Goal: Task Accomplishment & Management: Manage account settings

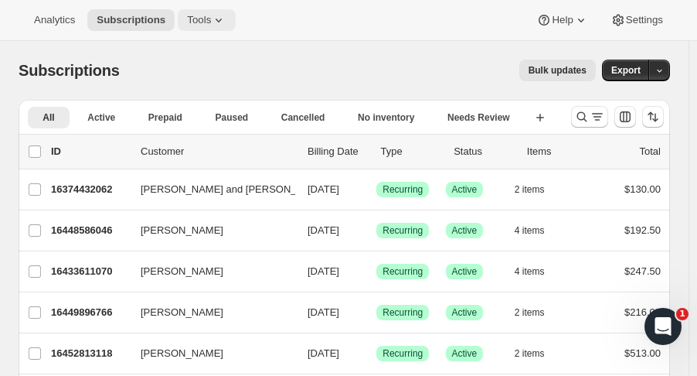
click at [216, 19] on icon at bounding box center [218, 19] width 15 height 15
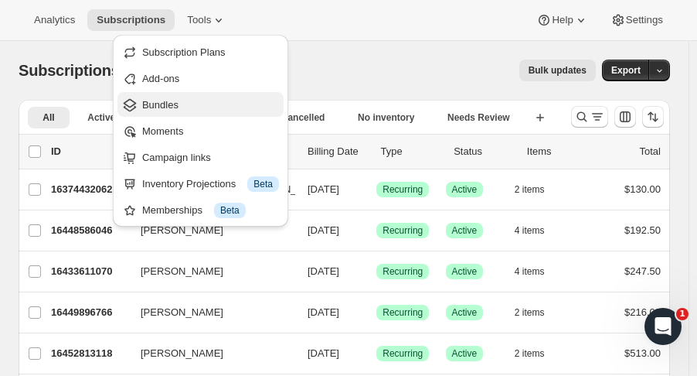
click at [172, 114] on button "Bundles" at bounding box center [200, 104] width 166 height 25
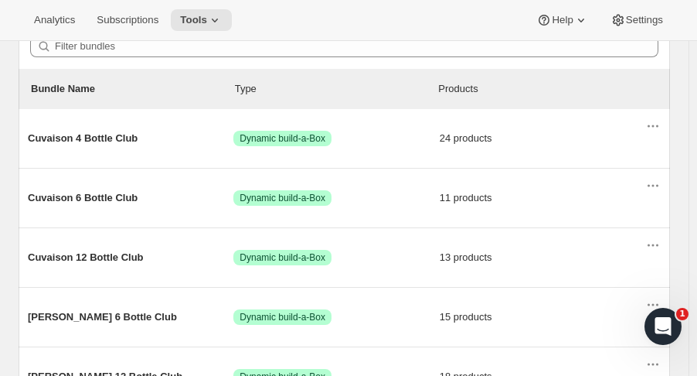
scroll to position [148, 0]
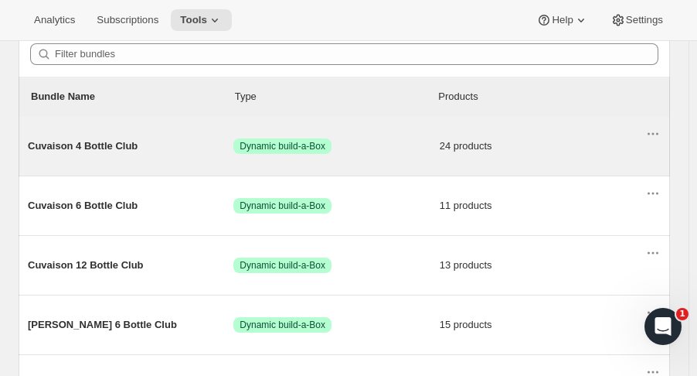
click at [120, 151] on span "Cuvaison 4 Bottle Club" at bounding box center [131, 145] width 206 height 15
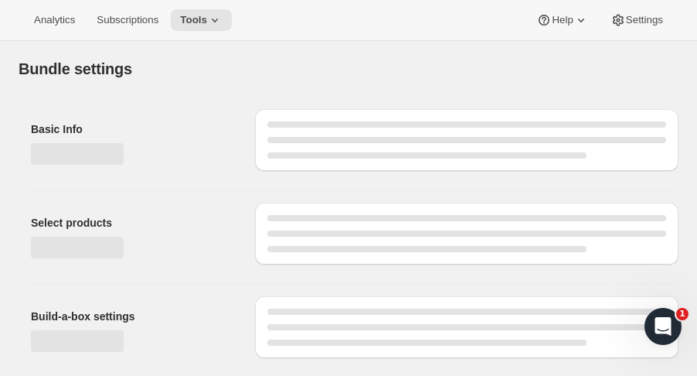
type input "Cuvaison 4 Bottle Club"
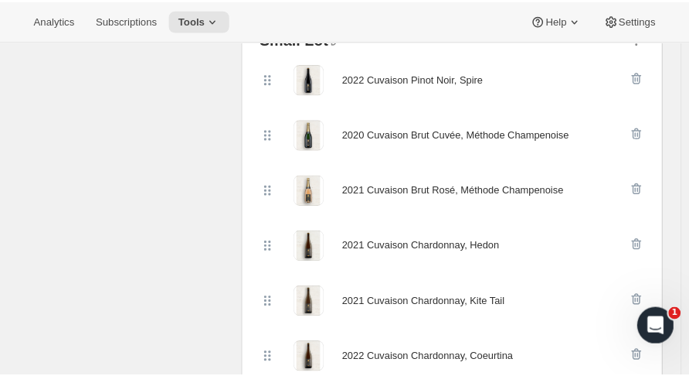
scroll to position [706, 0]
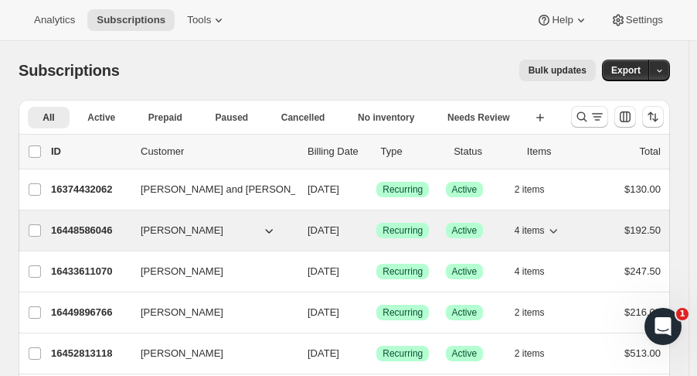
click at [179, 237] on div "16448586046 [PERSON_NAME] [DATE] Success Recurring Success Active 4 items $192.…" at bounding box center [356, 231] width 610 height 22
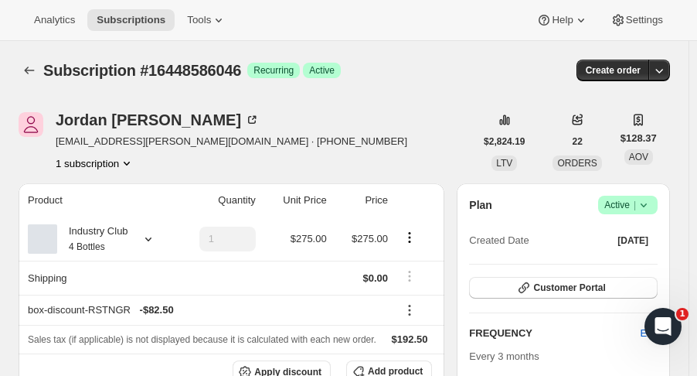
click at [591, 298] on div "Customer Portal" at bounding box center [563, 288] width 189 height 23
click at [591, 295] on button "Customer Portal" at bounding box center [563, 288] width 189 height 22
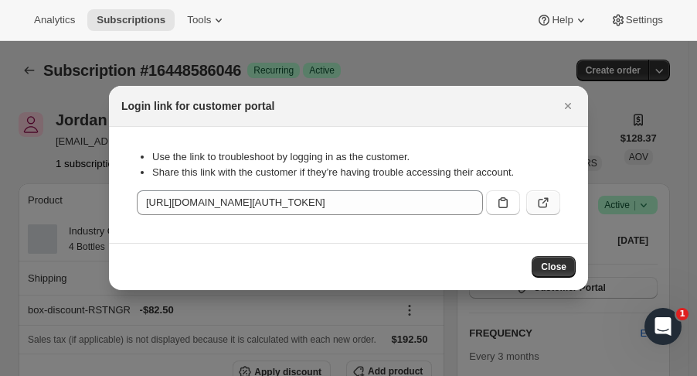
click at [536, 199] on icon ":rc2:" at bounding box center [543, 202] width 15 height 15
click at [420, 25] on div "Analytics Subscriptions Tools Help Settings" at bounding box center [348, 20] width 697 height 41
click at [569, 106] on icon "Close" at bounding box center [567, 105] width 15 height 15
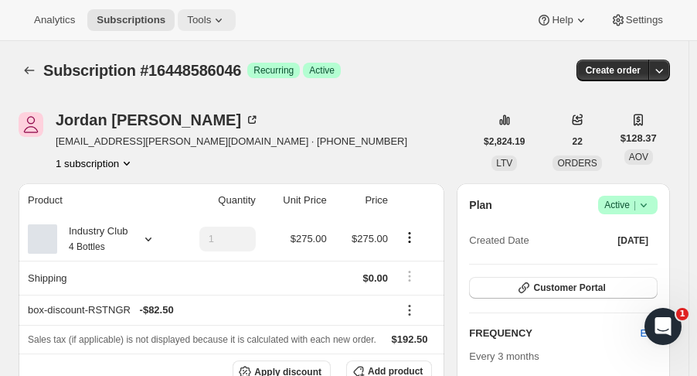
click at [208, 11] on button "Tools" at bounding box center [207, 20] width 58 height 22
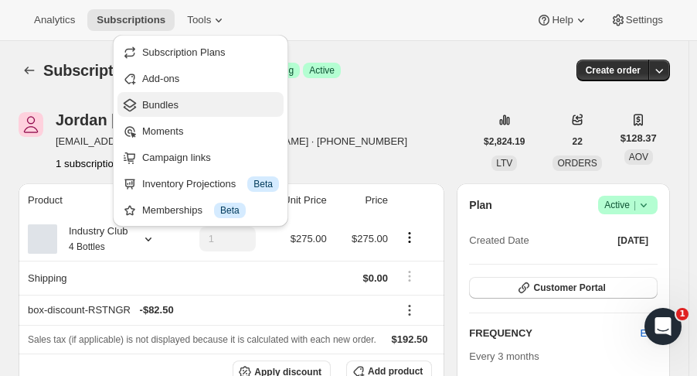
click at [159, 111] on span "Bundles" at bounding box center [160, 105] width 36 height 12
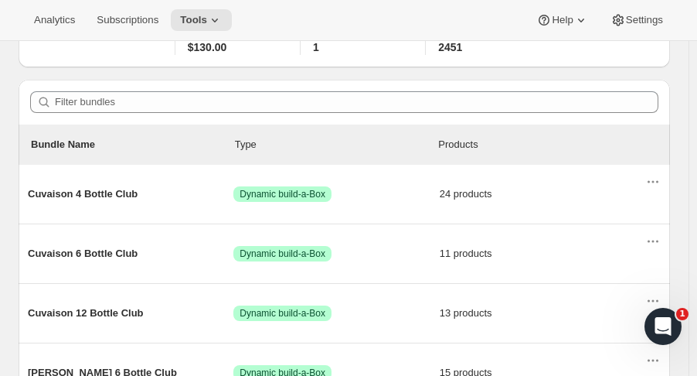
scroll to position [100, 0]
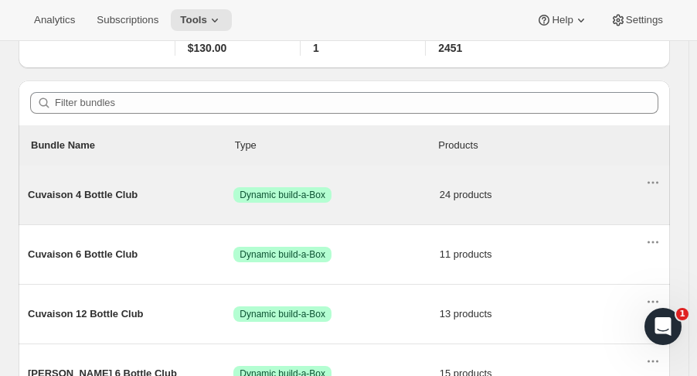
click at [76, 193] on span "Cuvaison 4 Bottle Club" at bounding box center [131, 194] width 206 height 15
click at [81, 192] on span "Cuvaison 4 Bottle Club" at bounding box center [131, 194] width 206 height 15
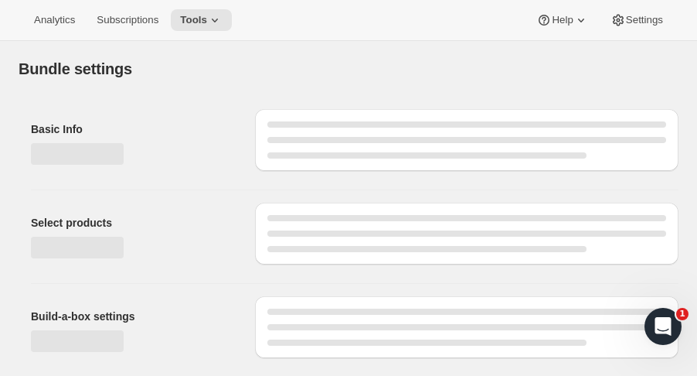
type input "Cuvaison 4 Bottle Club"
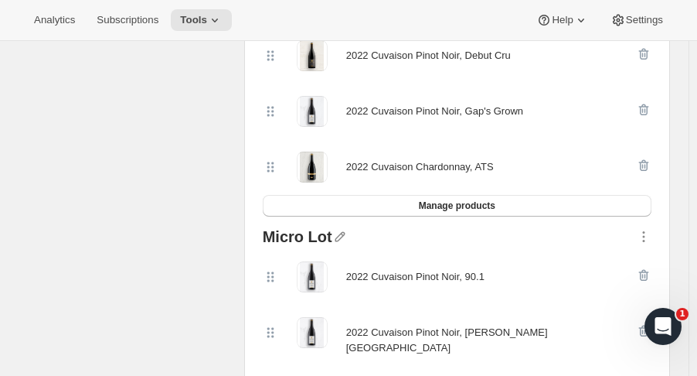
scroll to position [1228, 0]
click at [481, 200] on span "Manage products" at bounding box center [457, 206] width 77 height 12
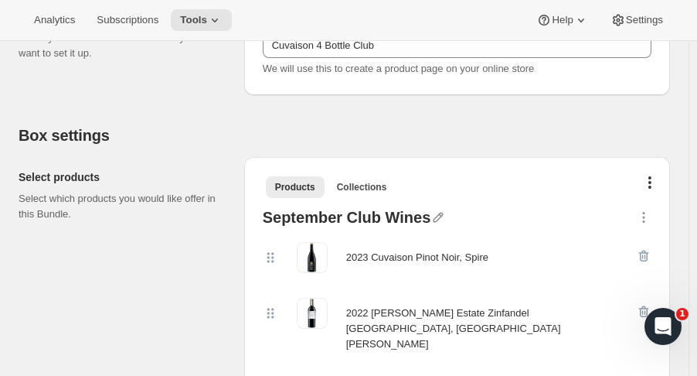
scroll to position [261, 0]
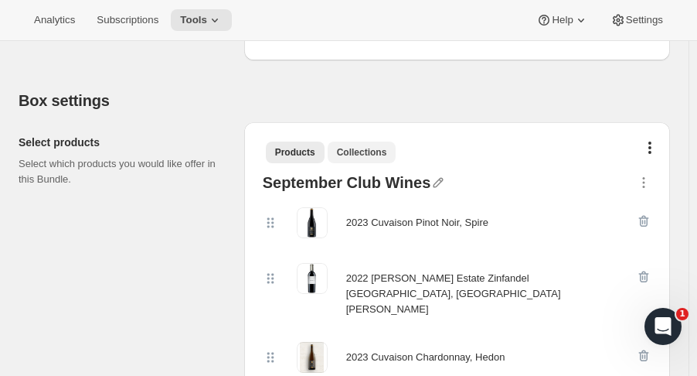
click at [373, 155] on span "Collections" at bounding box center [362, 152] width 50 height 12
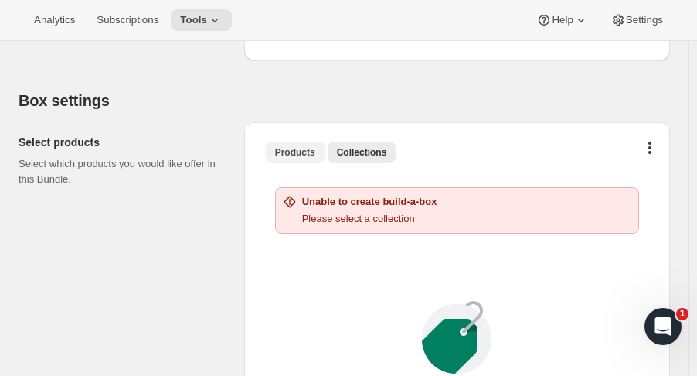
click at [302, 147] on span "Products" at bounding box center [295, 152] width 40 height 12
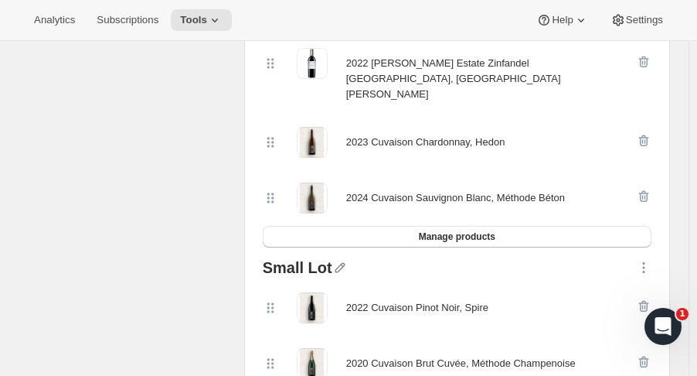
scroll to position [475, 0]
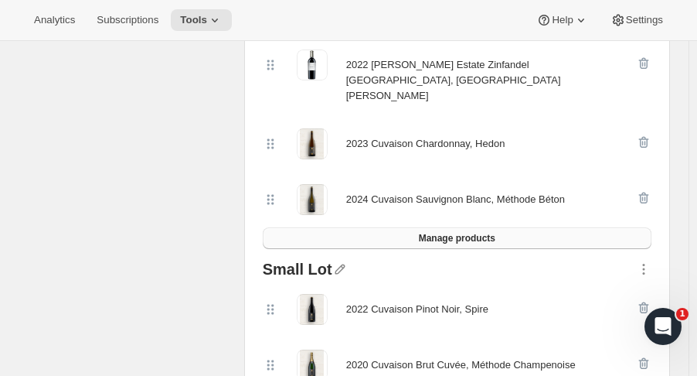
click at [529, 227] on button "Manage products" at bounding box center [457, 238] width 389 height 22
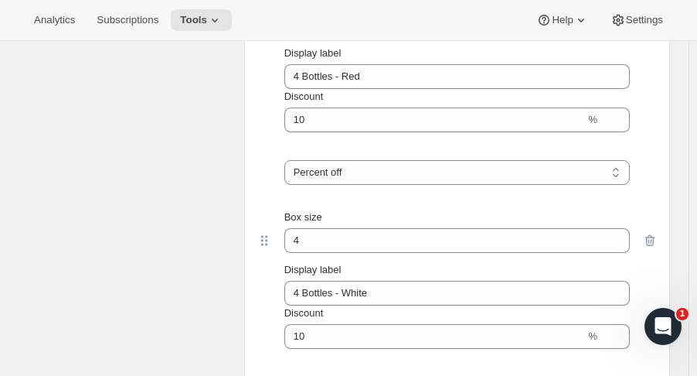
scroll to position [2516, 0]
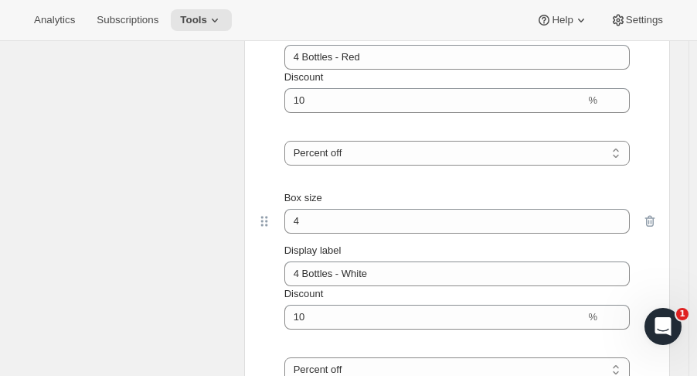
scroll to position [2524, 0]
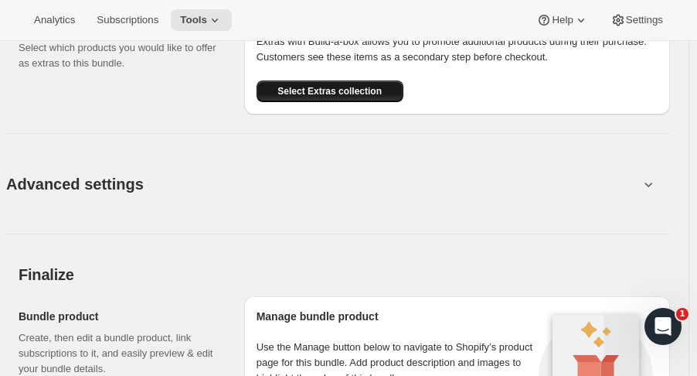
scroll to position [3001, 0]
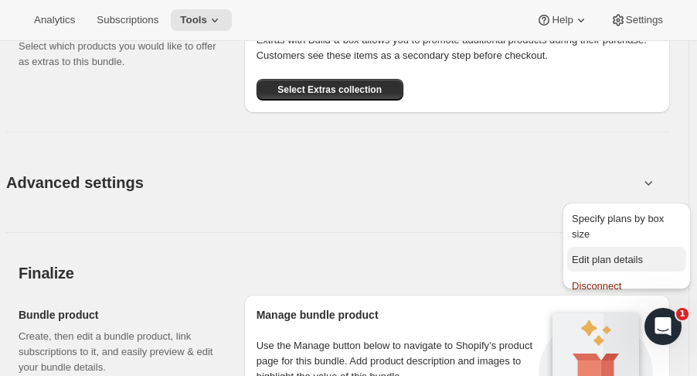
click at [607, 253] on span "Edit plan details" at bounding box center [627, 259] width 110 height 15
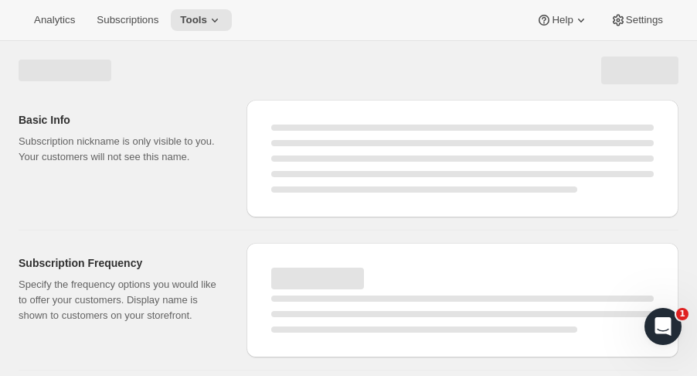
select select "WEEK"
select select "MONTH"
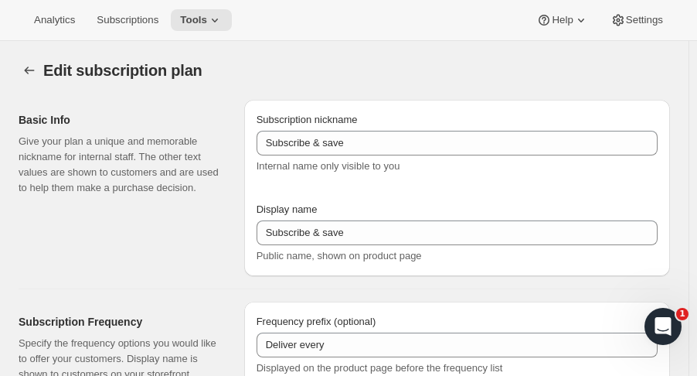
type input "Two Estates Club Plan"
type input "Join the Two Estates Club"
type input "3"
select select "MONTH"
type input "quarter"
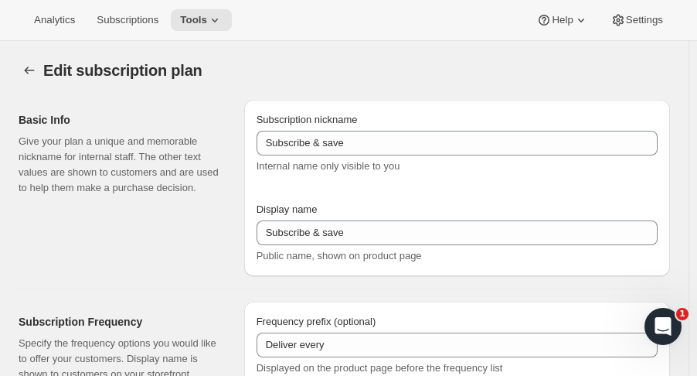
type input "10"
checkbox input "true"
select select "YEARDAY"
select select "2"
select select "5"
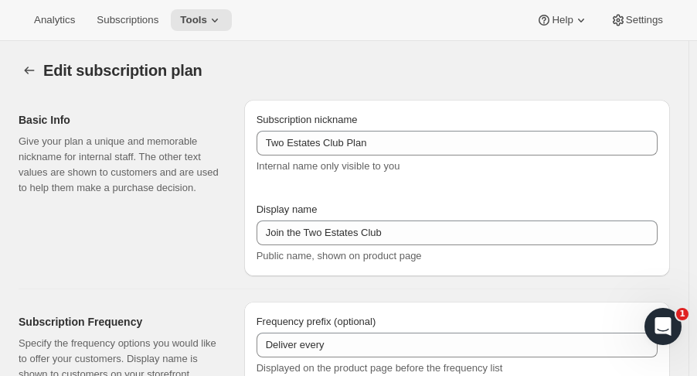
select select "9"
select select "11"
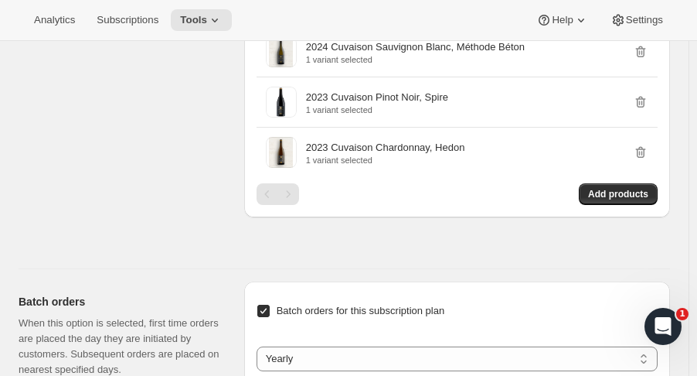
scroll to position [2472, 0]
click at [128, 20] on span "Subscriptions" at bounding box center [128, 20] width 62 height 12
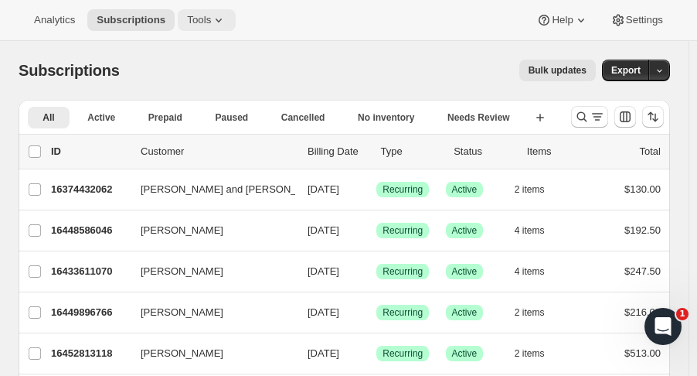
click at [191, 26] on span "Tools" at bounding box center [199, 20] width 24 height 12
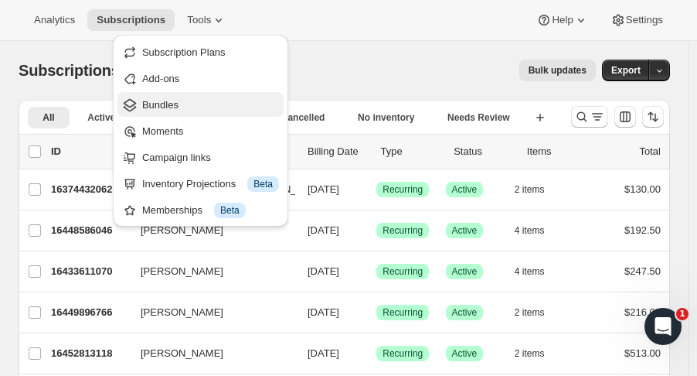
click at [147, 104] on span "Bundles" at bounding box center [160, 105] width 36 height 12
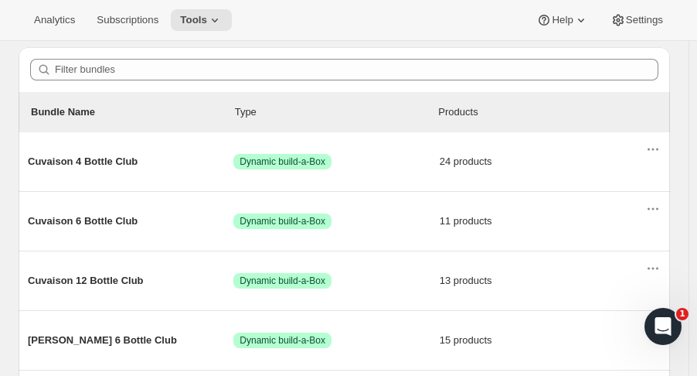
scroll to position [138, 0]
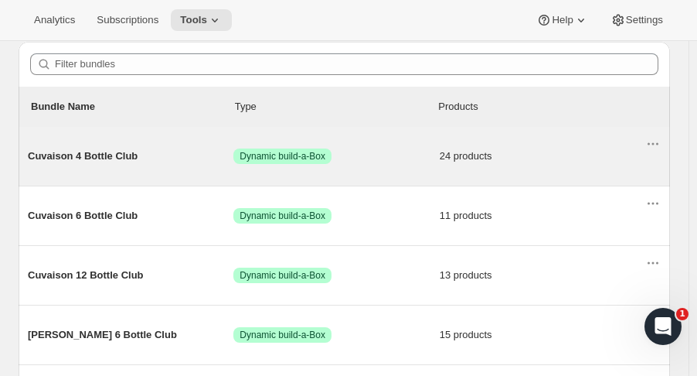
click at [64, 158] on span "Cuvaison 4 Bottle Club" at bounding box center [131, 155] width 206 height 15
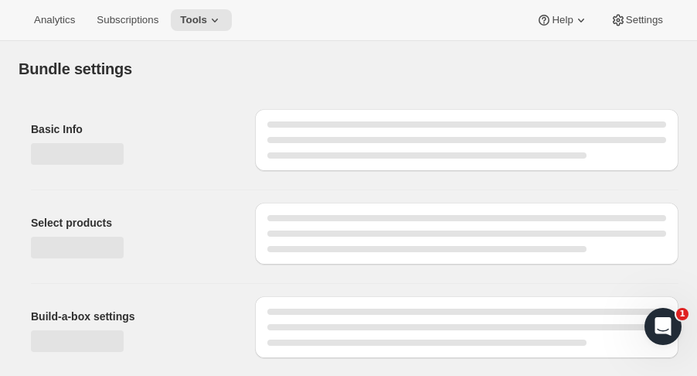
type input "Cuvaison 4 Bottle Club"
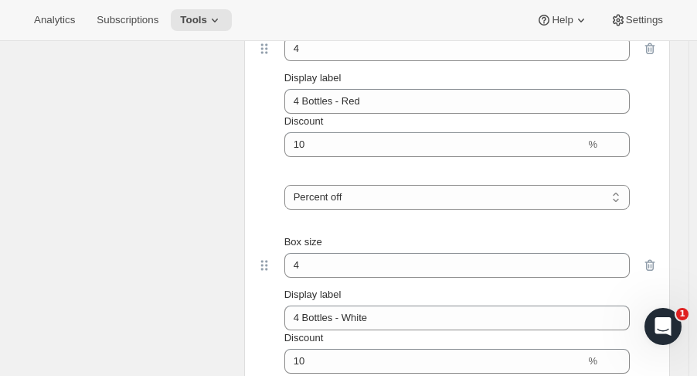
scroll to position [2493, 0]
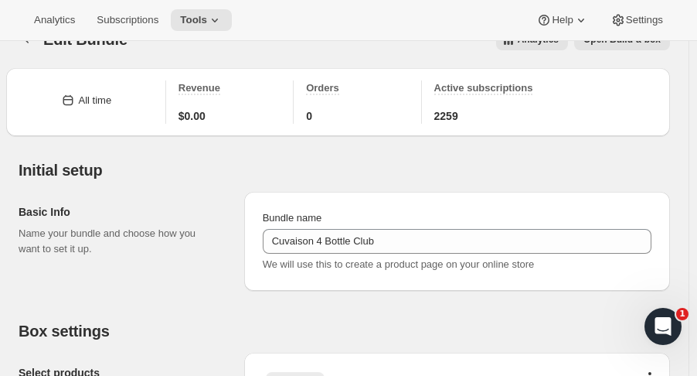
scroll to position [0, 0]
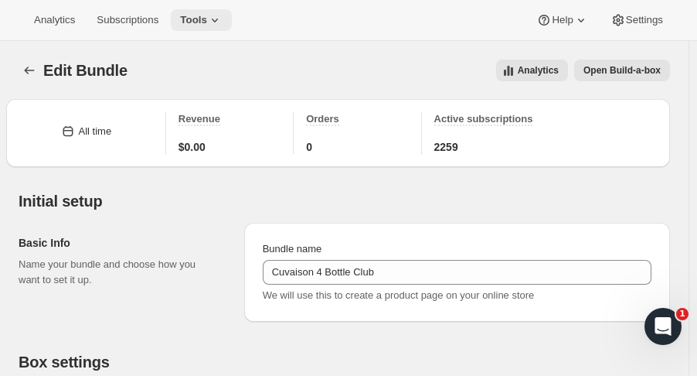
click at [200, 23] on span "Tools" at bounding box center [193, 20] width 27 height 12
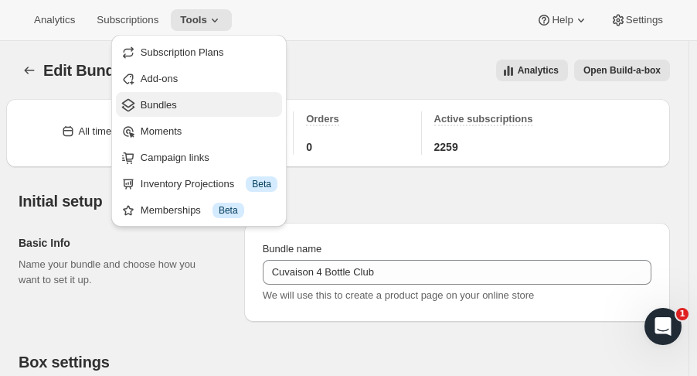
click at [180, 101] on span "Bundles" at bounding box center [209, 104] width 137 height 15
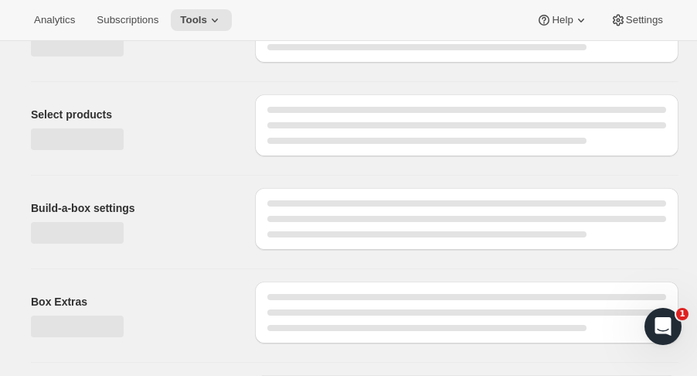
type input "Cuvaison 4 Bottle Club"
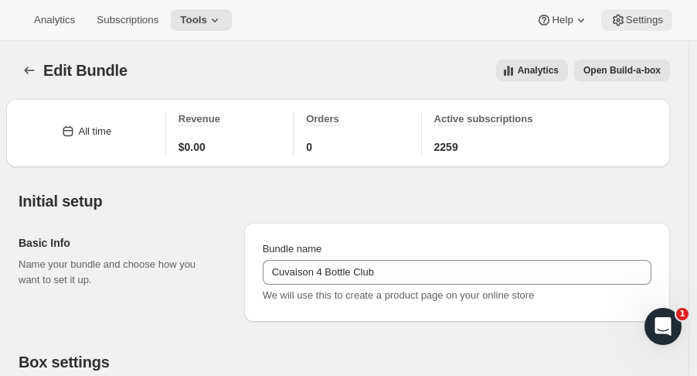
click at [628, 14] on span "Settings" at bounding box center [644, 20] width 37 height 12
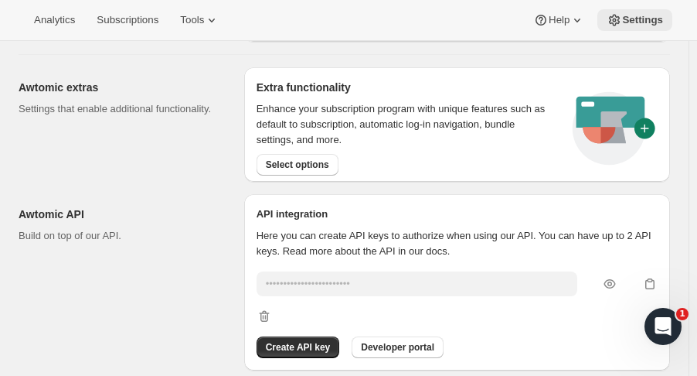
scroll to position [955, 0]
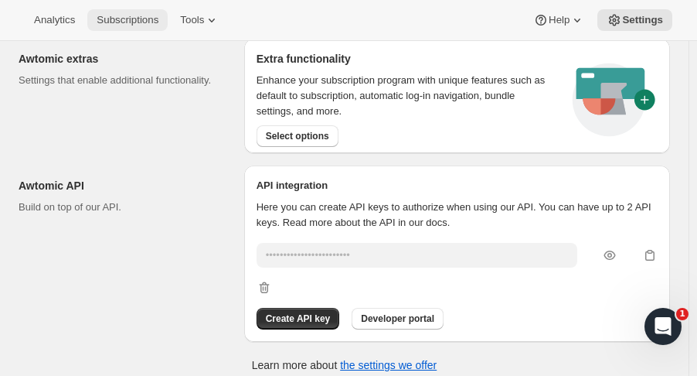
click at [125, 14] on span "Subscriptions" at bounding box center [128, 20] width 62 height 12
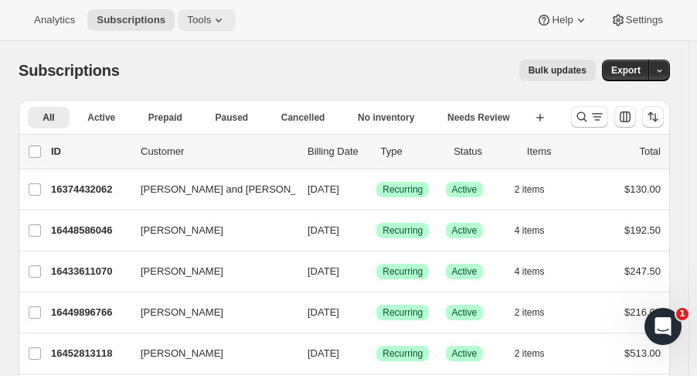
click at [199, 17] on span "Tools" at bounding box center [199, 20] width 24 height 12
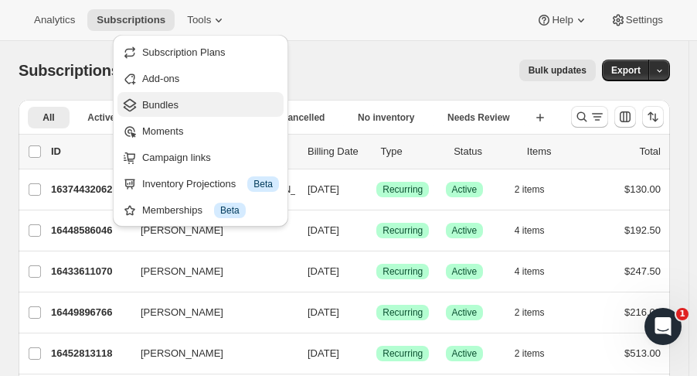
click at [176, 103] on span "Bundles" at bounding box center [160, 105] width 36 height 12
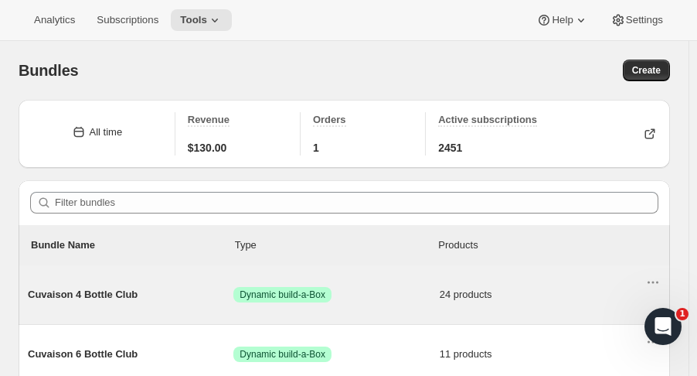
click at [128, 291] on span "Cuvaison 4 Bottle Club" at bounding box center [131, 294] width 206 height 15
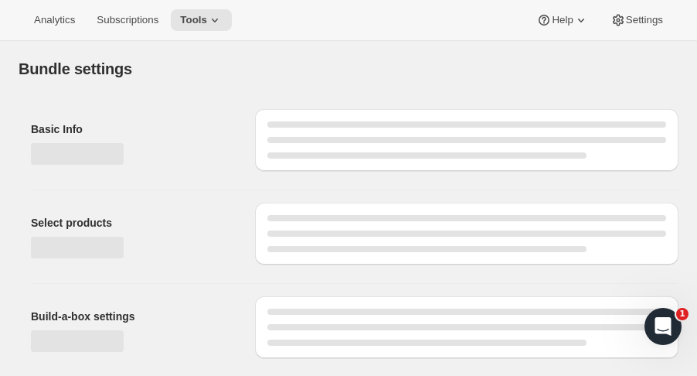
type input "Cuvaison 4 Bottle Club"
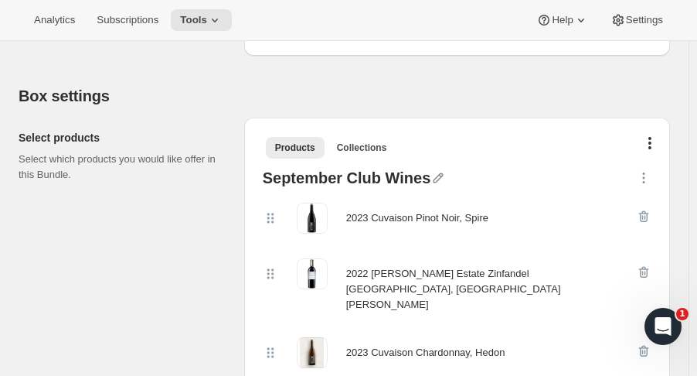
scroll to position [267, 0]
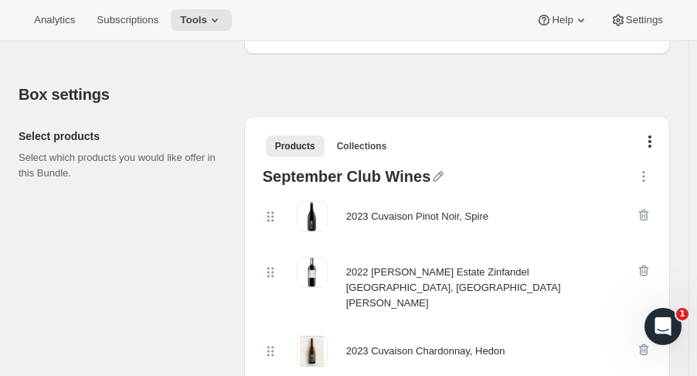
click at [658, 132] on div "Products Collections More views Products Collections More views" at bounding box center [457, 145] width 401 height 34
click at [652, 139] on icon "button" at bounding box center [650, 141] width 3 height 12
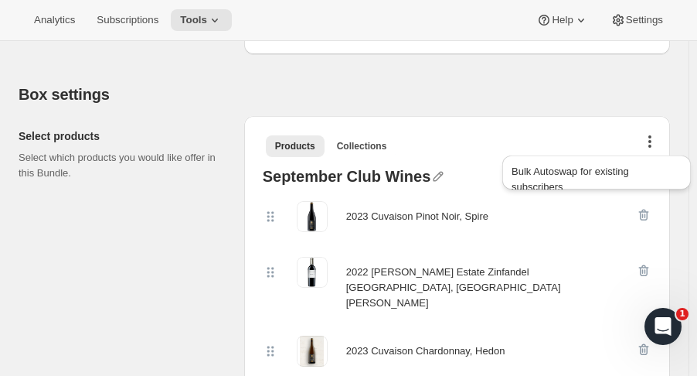
click at [652, 139] on icon "button" at bounding box center [650, 141] width 3 height 12
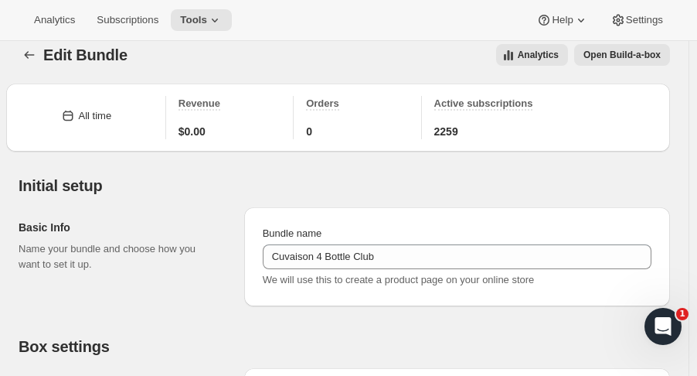
scroll to position [15, 0]
click at [644, 141] on div "All time Revenue $0.00 Orders 0 Active subscriptions 2259" at bounding box center [338, 117] width 664 height 68
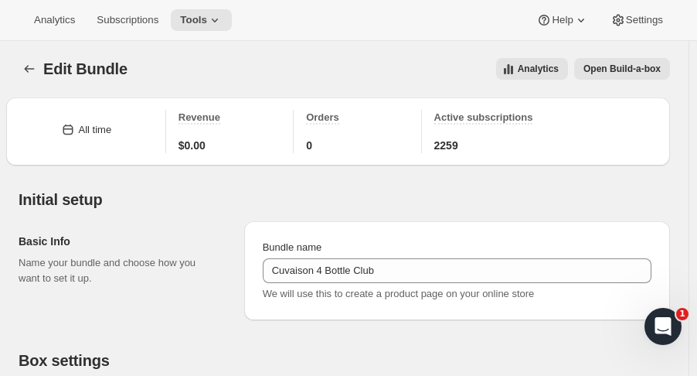
scroll to position [0, 0]
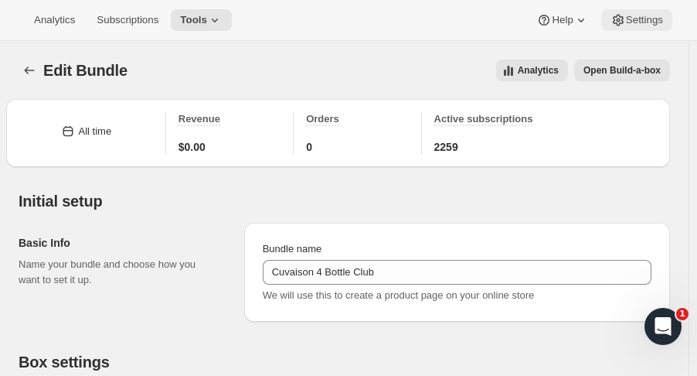
click at [630, 28] on button "Settings" at bounding box center [636, 20] width 71 height 22
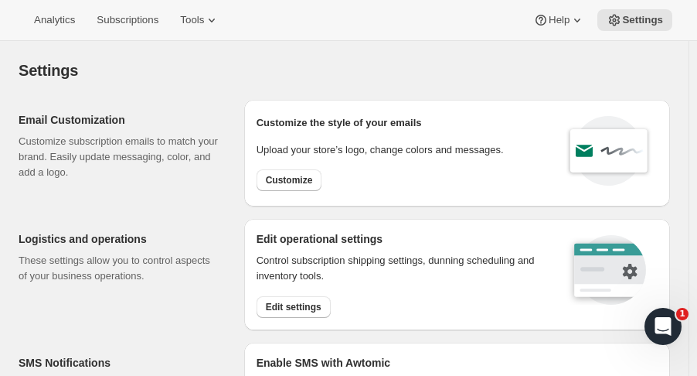
click at [129, 240] on h2 "Logistics and operations" at bounding box center [119, 238] width 201 height 15
click at [298, 303] on span "Edit settings" at bounding box center [294, 307] width 56 height 12
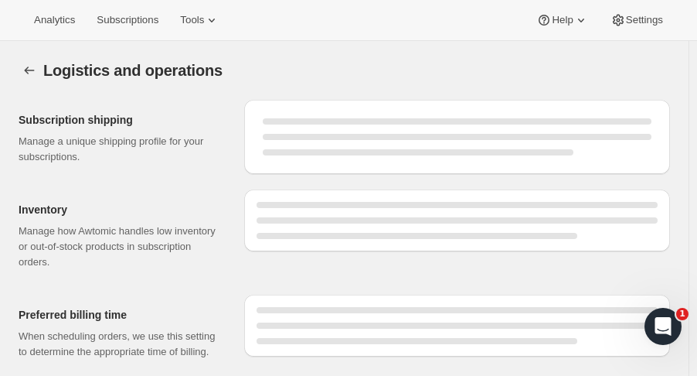
select select "09:00"
select select "DAY"
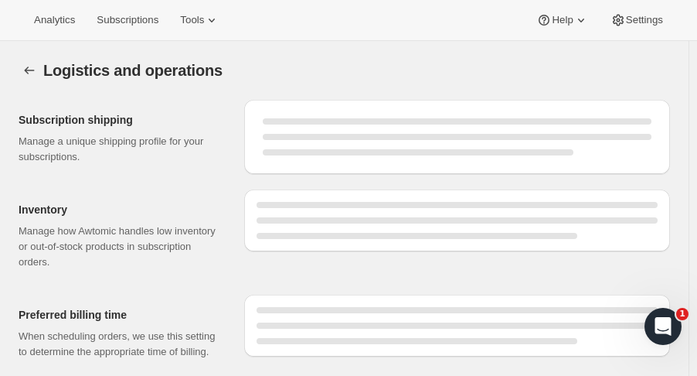
select select "DAY"
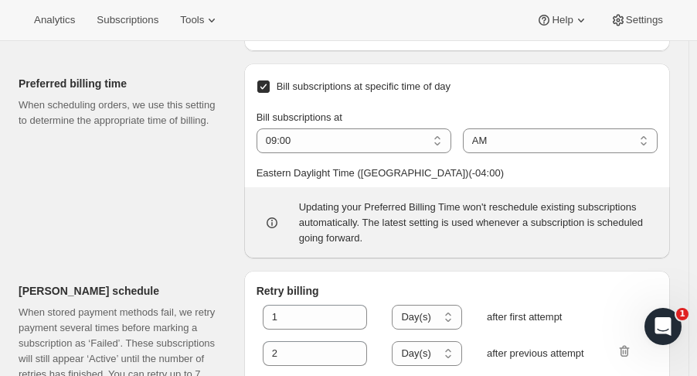
scroll to position [830, 0]
click at [502, 141] on select "AM PM" at bounding box center [560, 141] width 195 height 25
select select "PM"
click at [468, 129] on select "AM PM" at bounding box center [560, 141] width 195 height 25
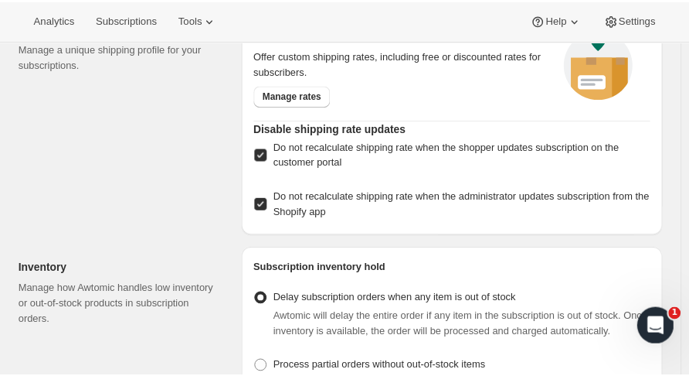
scroll to position [75, 0]
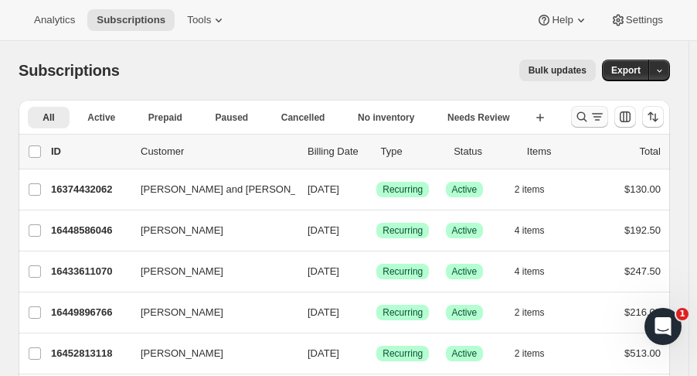
click at [585, 118] on icon "Search and filter results" at bounding box center [581, 116] width 15 height 15
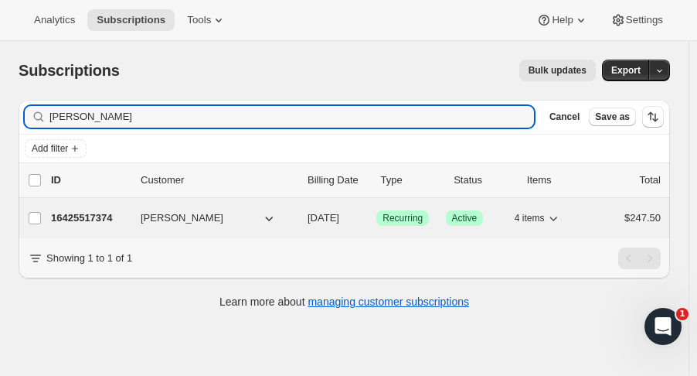
type input "carol poole"
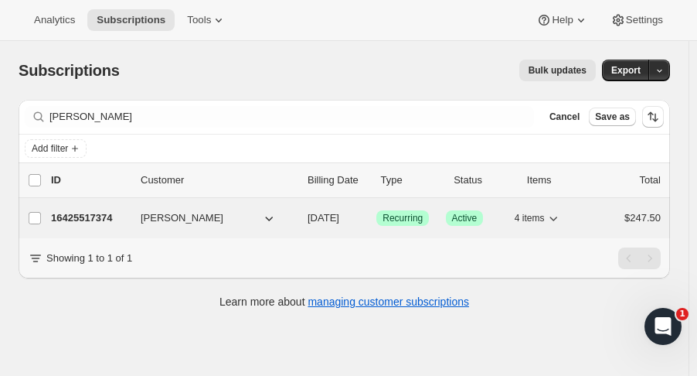
click at [77, 221] on p "16425517374" at bounding box center [89, 217] width 77 height 15
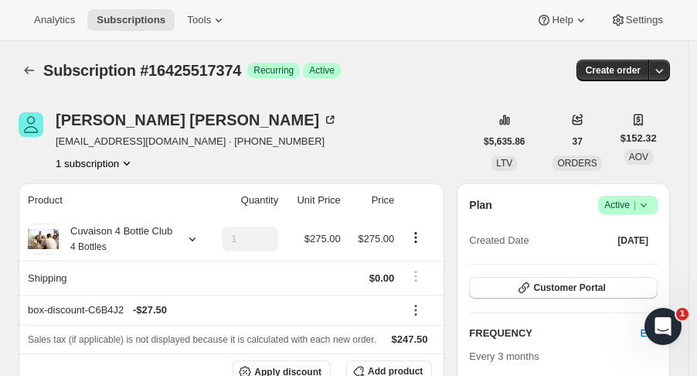
click at [652, 199] on icon at bounding box center [643, 204] width 15 height 15
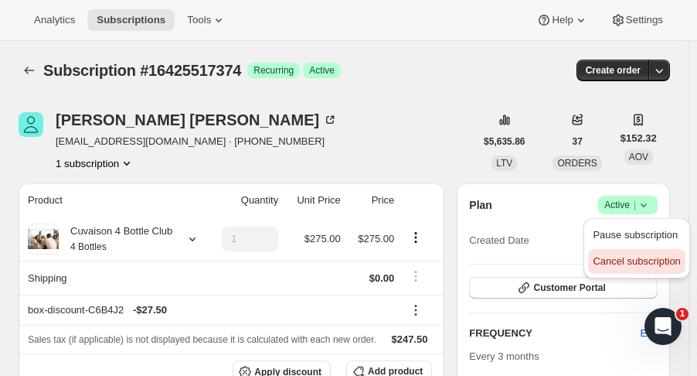
click at [642, 257] on span "Cancel subscription" at bounding box center [636, 261] width 87 height 12
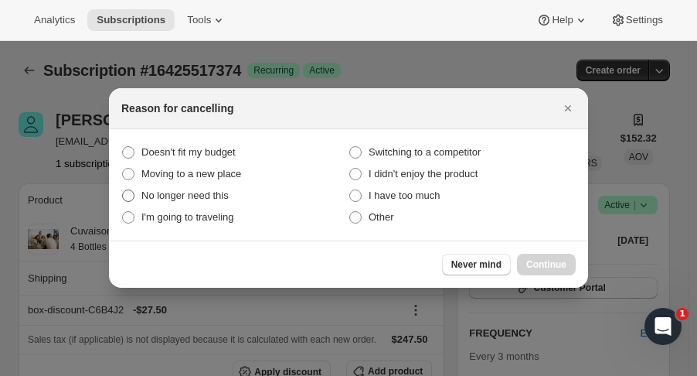
click at [222, 194] on span "No longer need this" at bounding box center [184, 195] width 87 height 12
click at [123, 190] on this "No longer need this" at bounding box center [122, 189] width 1 height 1
radio this "true"
click at [430, 197] on span "I have too much" at bounding box center [405, 195] width 72 height 12
click at [350, 190] on much "I have too much" at bounding box center [349, 189] width 1 height 1
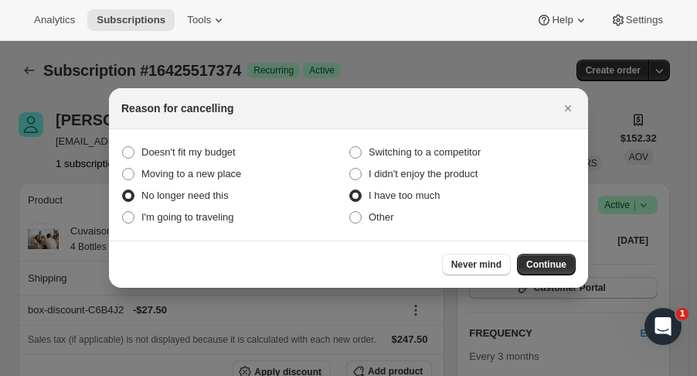
radio much "true"
radio this "false"
click at [546, 256] on button "Continue" at bounding box center [546, 265] width 59 height 22
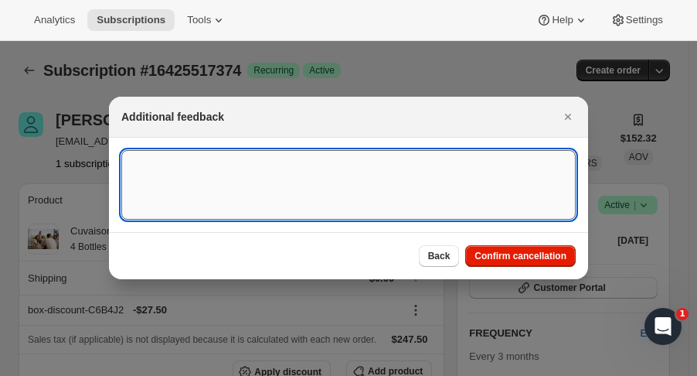
click at [442, 161] on textarea ":rc1:" at bounding box center [348, 185] width 454 height 70
type textarea "too much wine LK"
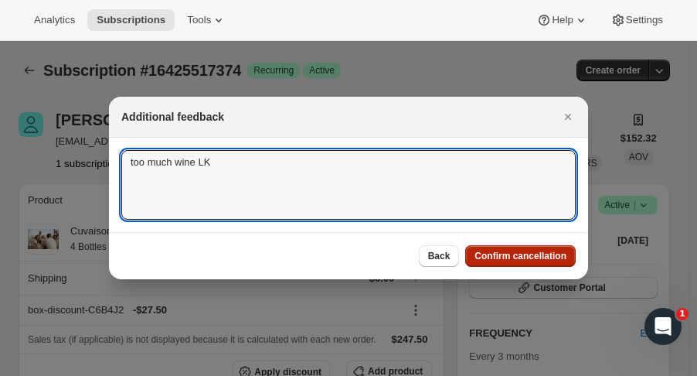
click at [540, 254] on span "Confirm cancellation" at bounding box center [521, 256] width 92 height 12
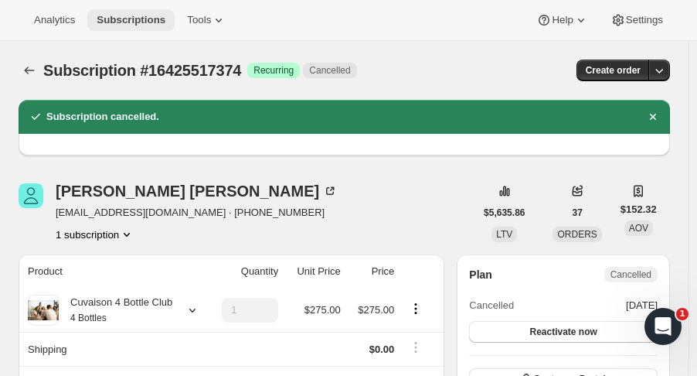
click at [121, 22] on span "Subscriptions" at bounding box center [131, 20] width 69 height 12
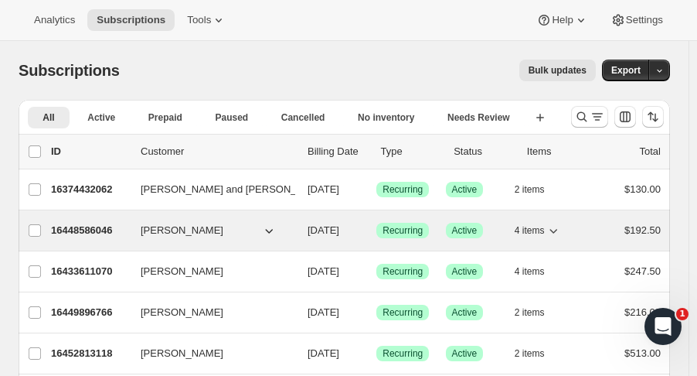
click at [192, 228] on span "[PERSON_NAME]" at bounding box center [182, 230] width 83 height 15
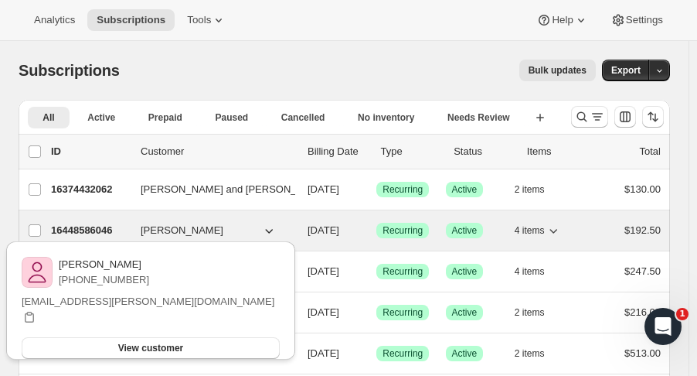
click at [92, 223] on p "16448586046" at bounding box center [89, 230] width 77 height 15
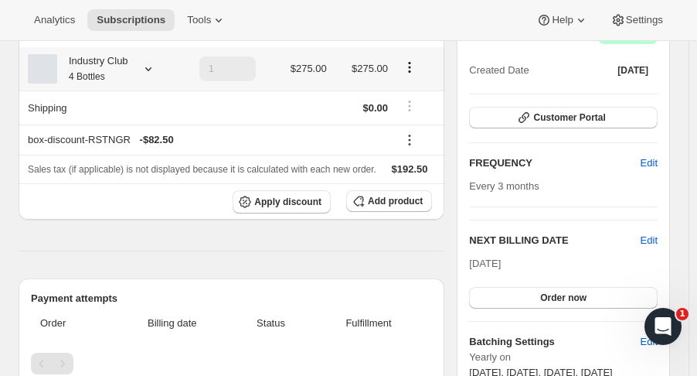
scroll to position [97, 0]
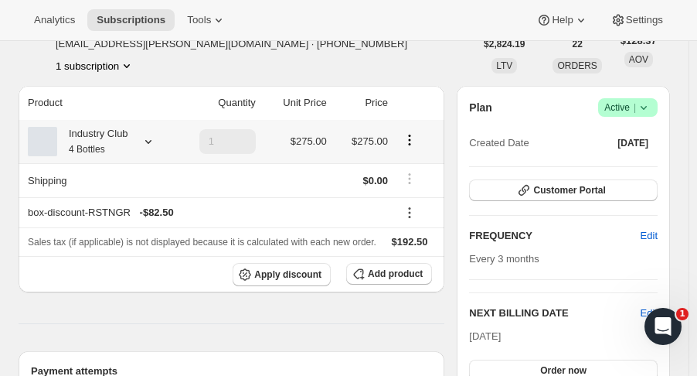
click at [417, 139] on icon "Product actions" at bounding box center [409, 139] width 15 height 15
click at [427, 173] on span "Edit box" at bounding box center [414, 170] width 36 height 12
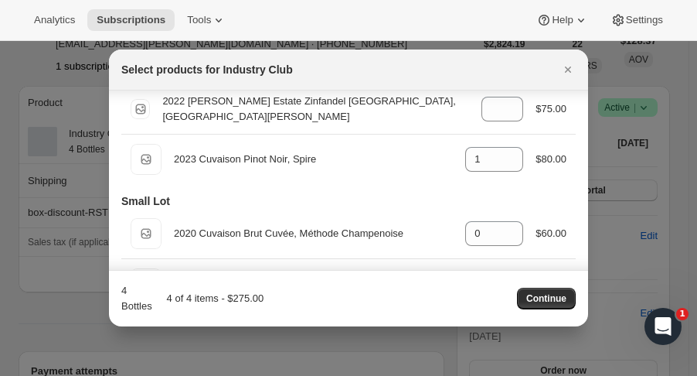
scroll to position [169, 0]
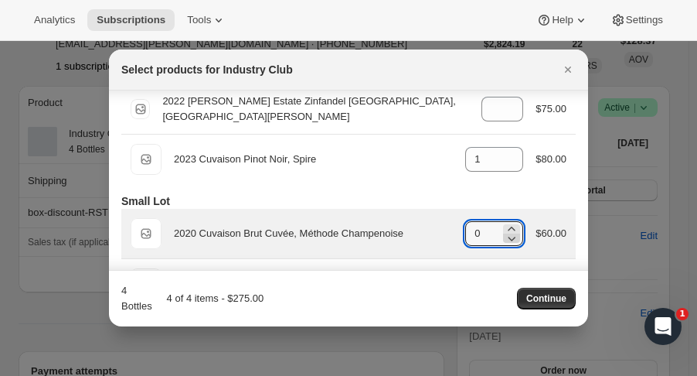
click at [509, 237] on icon ":rug:" at bounding box center [513, 239] width 8 height 5
click at [506, 227] on icon ":rug:" at bounding box center [511, 228] width 15 height 15
type input "1"
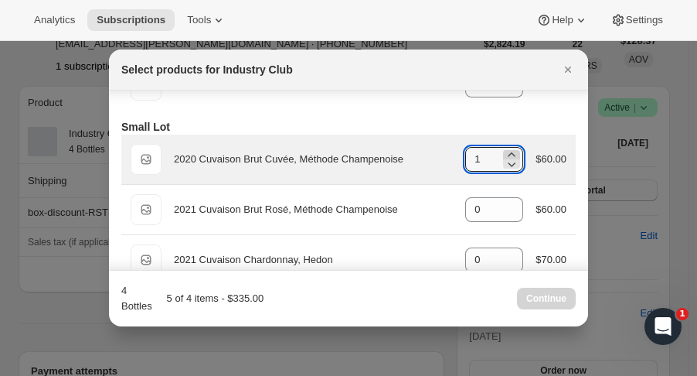
scroll to position [260, 0]
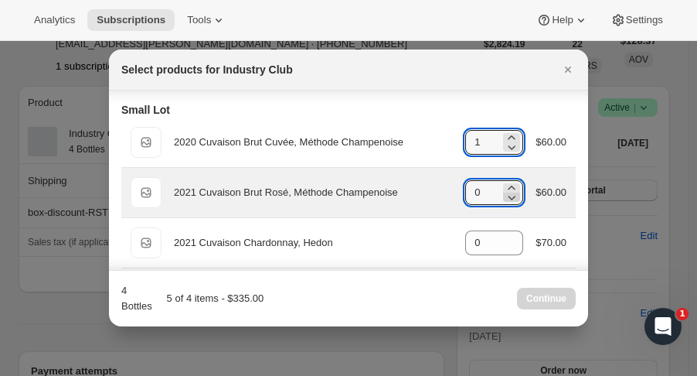
click at [506, 191] on icon ":rug:" at bounding box center [511, 196] width 15 height 15
click at [510, 186] on icon ":rug:" at bounding box center [511, 187] width 15 height 15
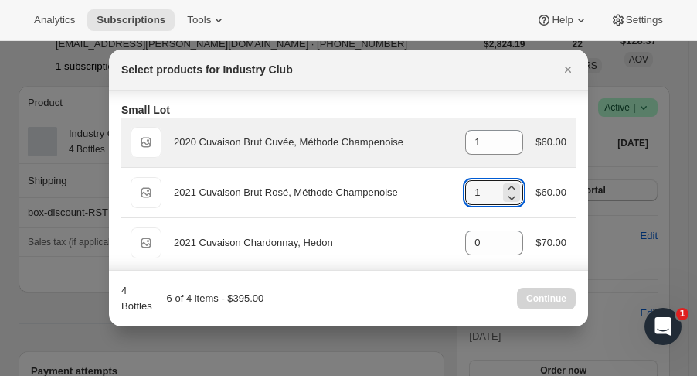
click at [546, 155] on div "Default Title 2020 Cuvaison Brut Cuvée, Méthode Champenoise gid://shopify/Produ…" at bounding box center [349, 142] width 436 height 31
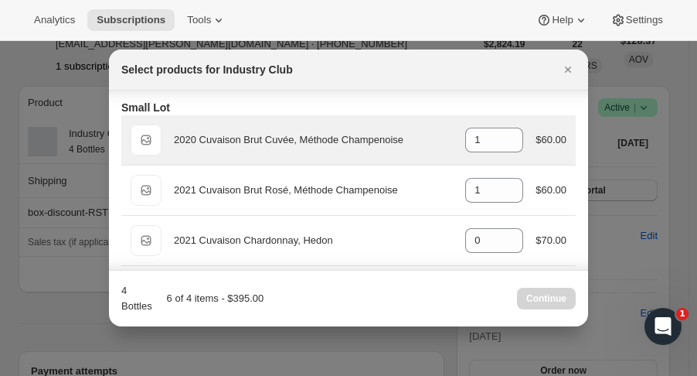
scroll to position [264, 0]
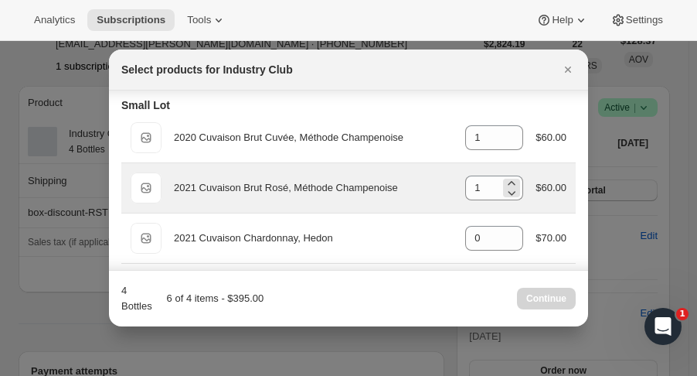
click at [516, 188] on div "1" at bounding box center [494, 187] width 58 height 25
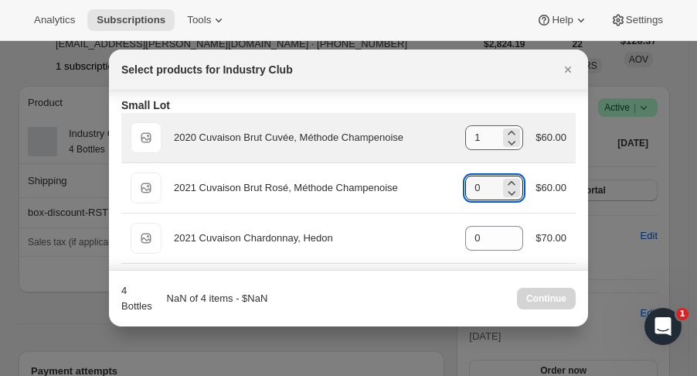
type input "0"
click at [491, 137] on input "1" at bounding box center [482, 137] width 35 height 25
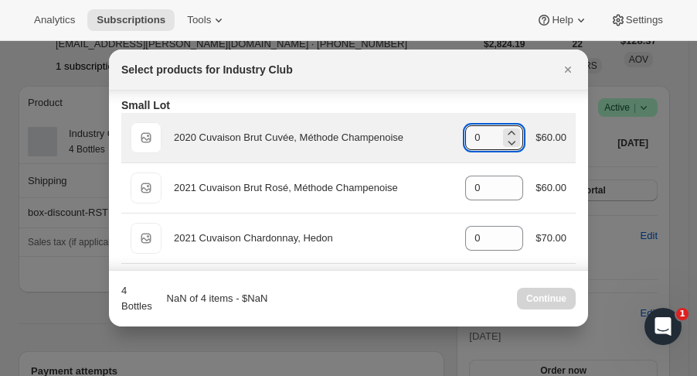
type input "0"
click at [431, 142] on div "2020 Cuvaison Brut Cuvée, Méthode Champenoise" at bounding box center [313, 137] width 279 height 15
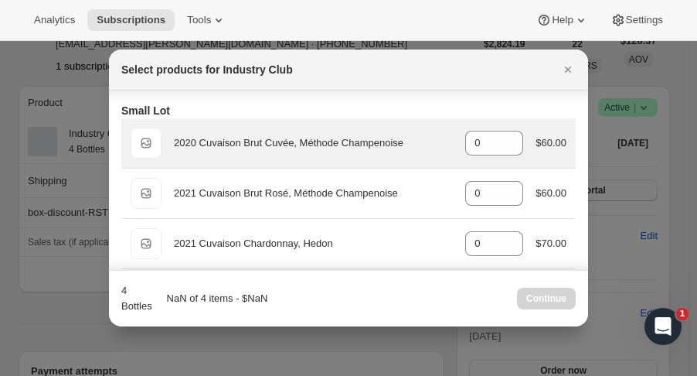
scroll to position [281, 0]
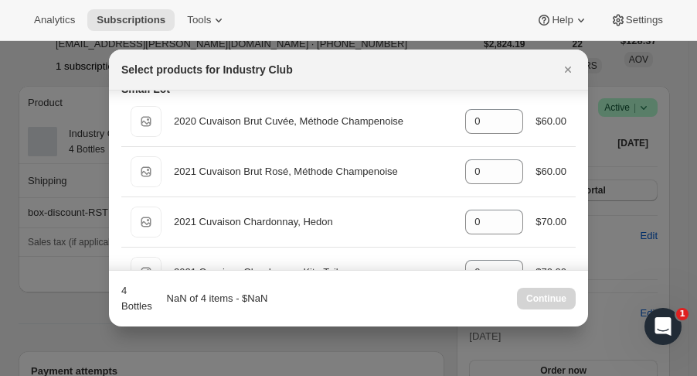
click at [554, 305] on div "Continue" at bounding box center [546, 299] width 59 height 22
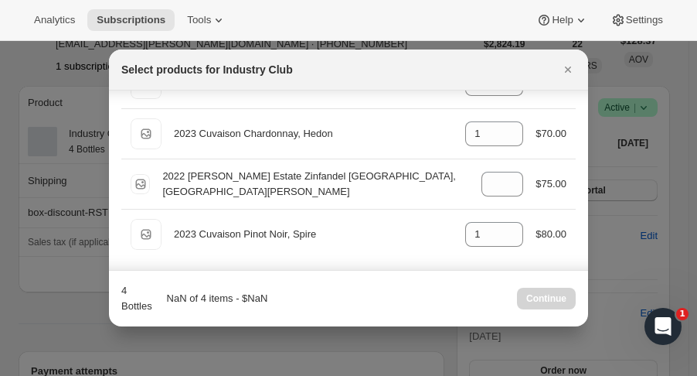
scroll to position [0, 0]
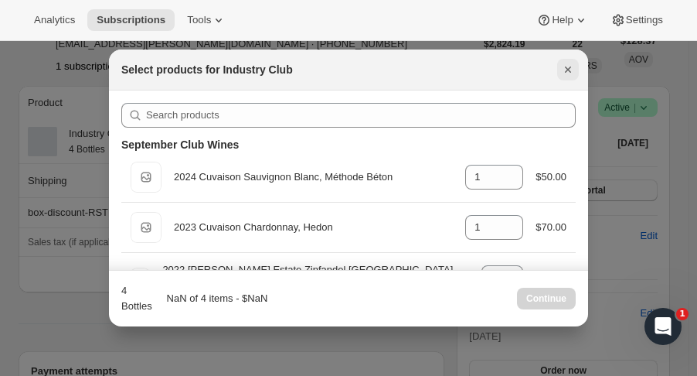
click at [574, 80] on button "Close" at bounding box center [568, 70] width 22 height 22
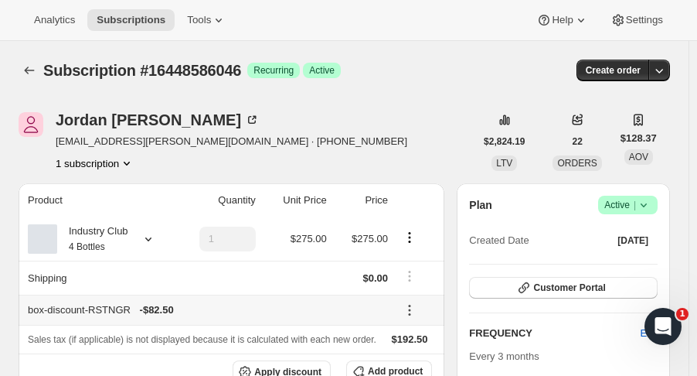
scroll to position [97, 0]
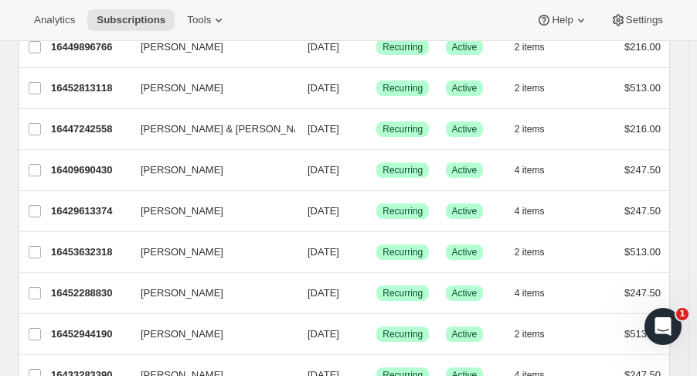
scroll to position [267, 0]
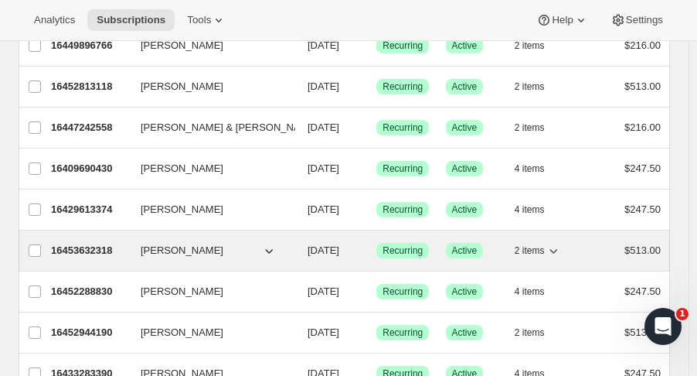
click at [171, 245] on span "[PERSON_NAME]" at bounding box center [182, 250] width 83 height 15
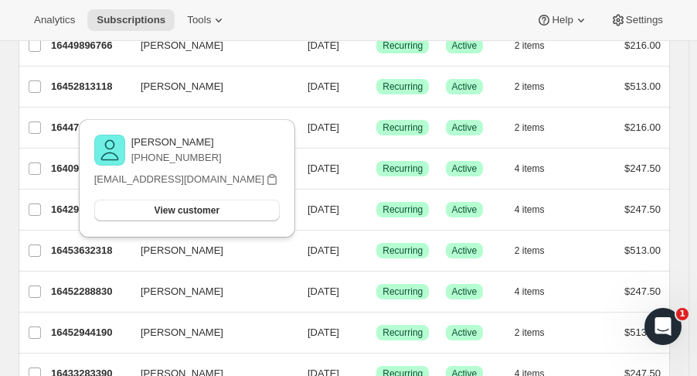
click at [100, 239] on div "Rich Moghtader +18122194769 richmoghtader@gmail.com View customer Email richmog…" at bounding box center [187, 174] width 229 height 134
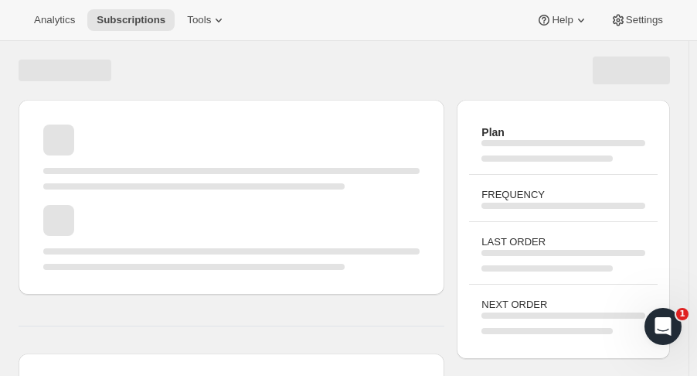
click at [100, 243] on div "Page loading" at bounding box center [231, 237] width 376 height 65
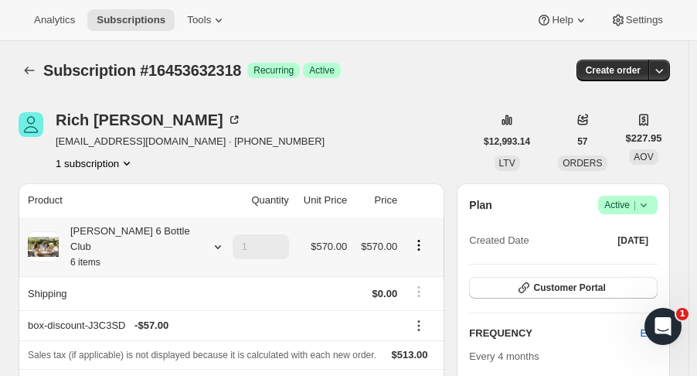
click at [158, 222] on th "Brandlin 6 Bottle Club 6 items" at bounding box center [120, 246] width 203 height 59
click at [160, 236] on div "Brandlin 6 Bottle Club 6 items" at bounding box center [128, 246] width 139 height 46
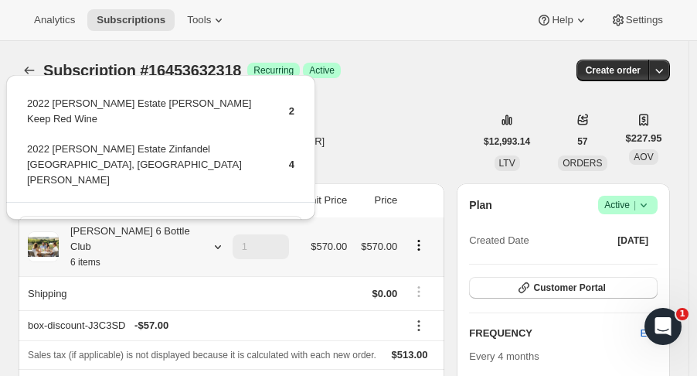
click at [173, 220] on span "Edit box" at bounding box center [160, 226] width 36 height 12
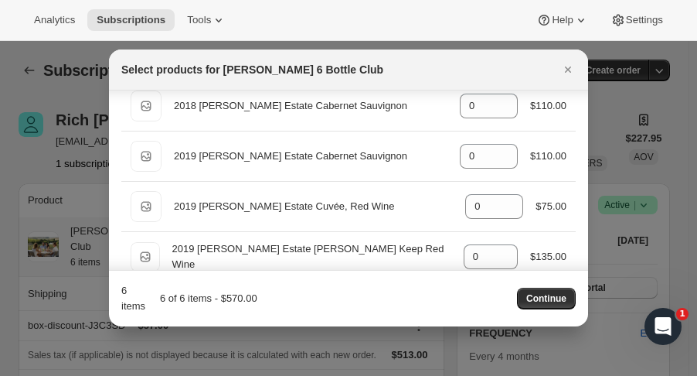
scroll to position [669, 0]
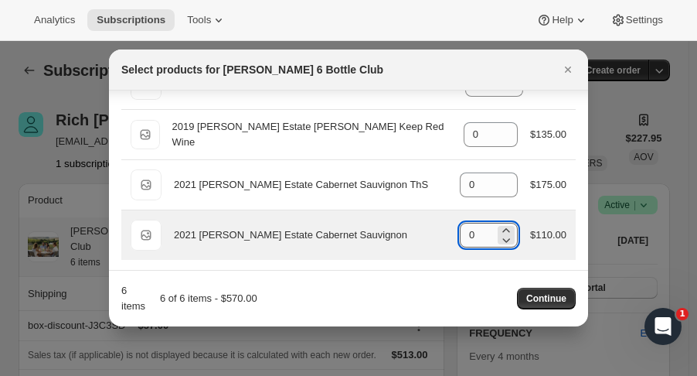
click at [478, 232] on input "0" at bounding box center [477, 235] width 35 height 25
click at [505, 226] on icon ":r1d6:" at bounding box center [506, 230] width 15 height 15
click at [503, 227] on icon ":r1d6:" at bounding box center [506, 230] width 15 height 15
click at [499, 237] on icon ":r1d6:" at bounding box center [506, 239] width 15 height 15
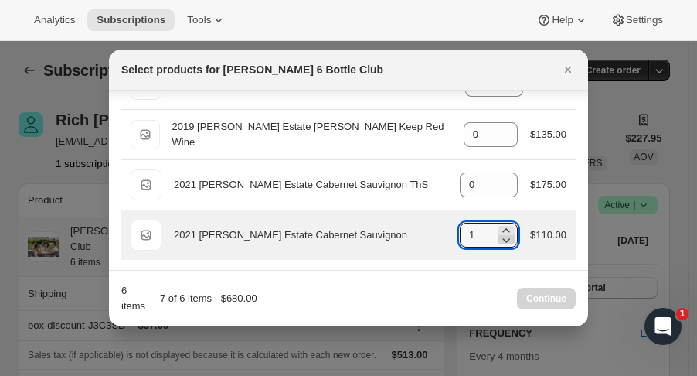
type input "0"
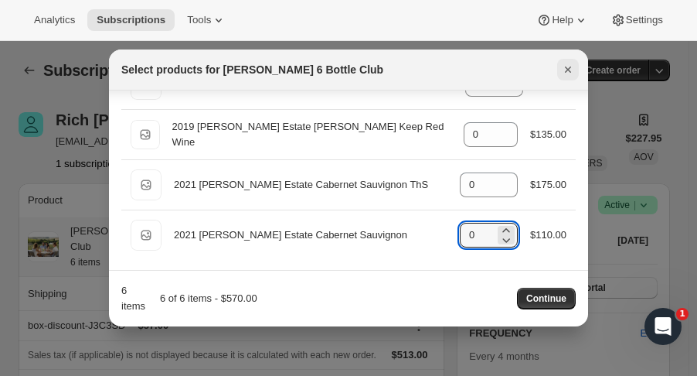
click at [568, 63] on icon "Close" at bounding box center [567, 69] width 15 height 15
